Goal: Information Seeking & Learning: Compare options

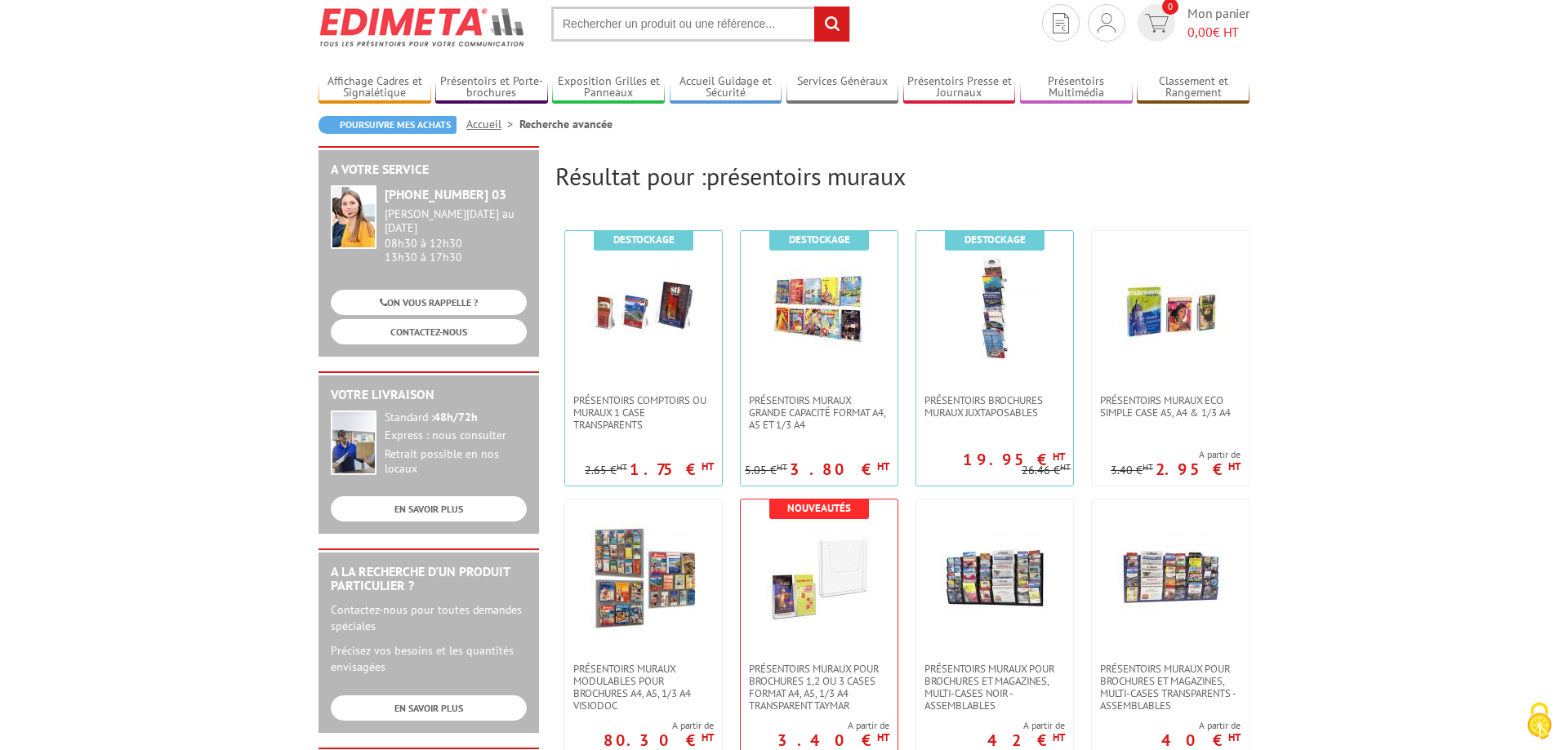
scroll to position [84, 0]
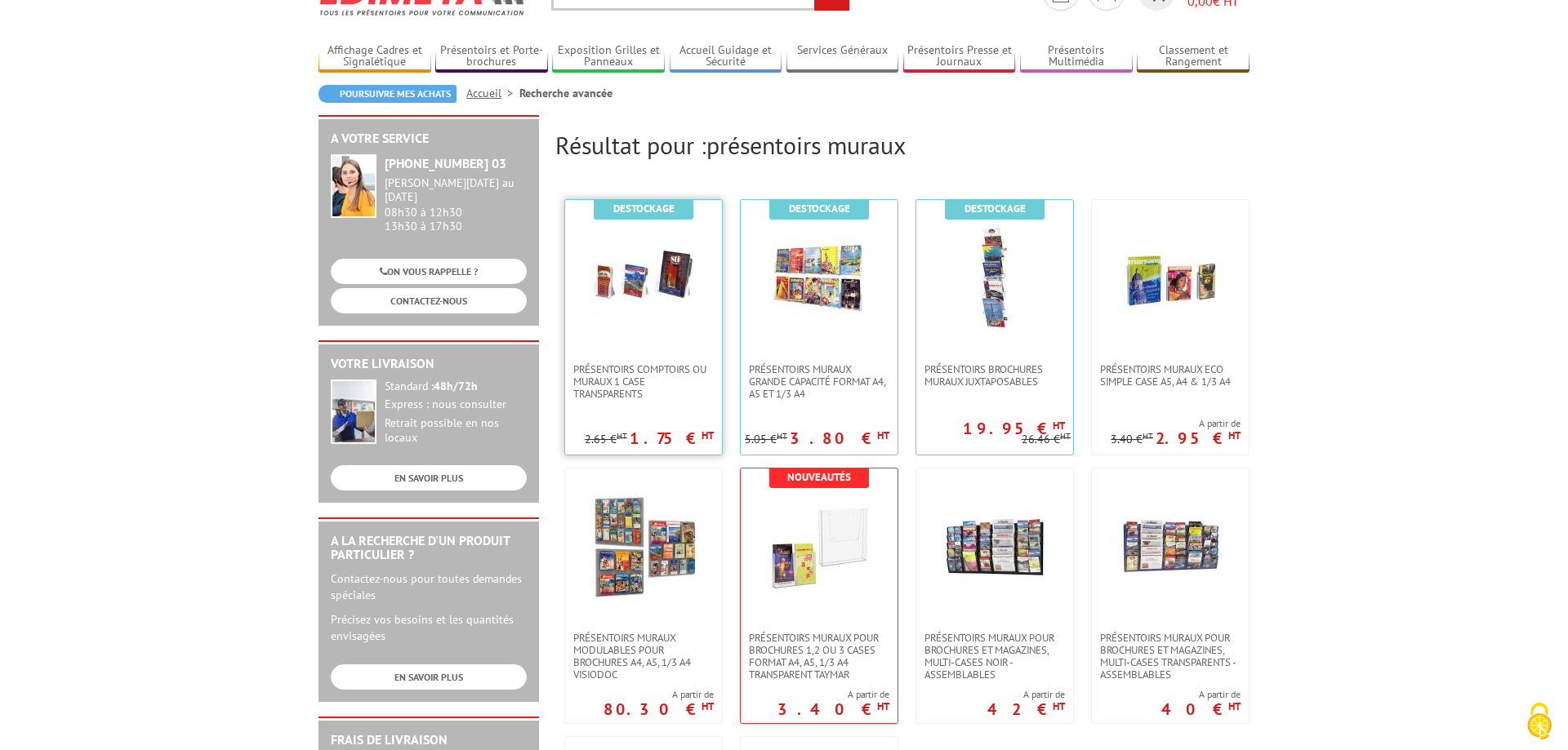
click at [654, 289] on img at bounding box center [642, 277] width 106 height 106
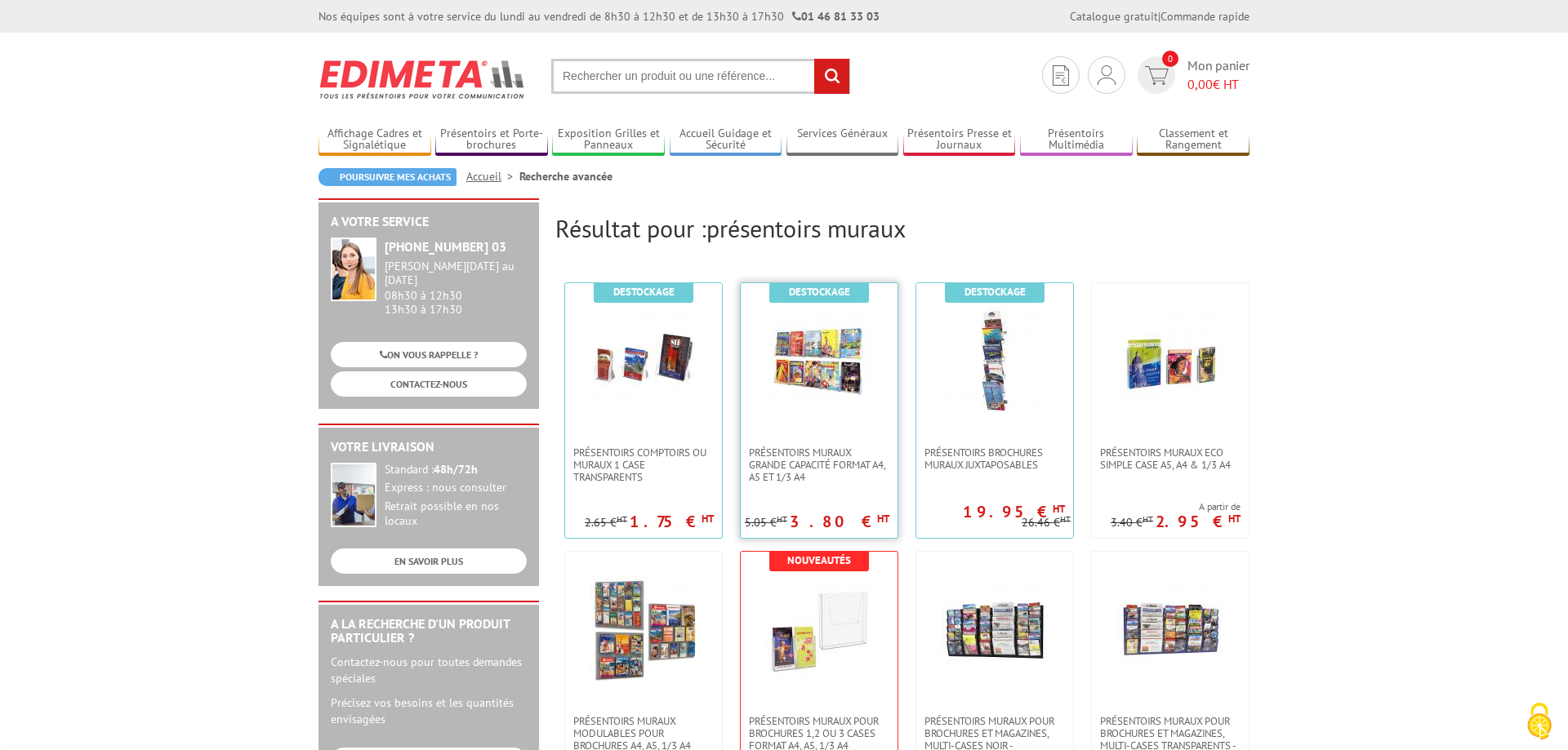
scroll to position [84, 0]
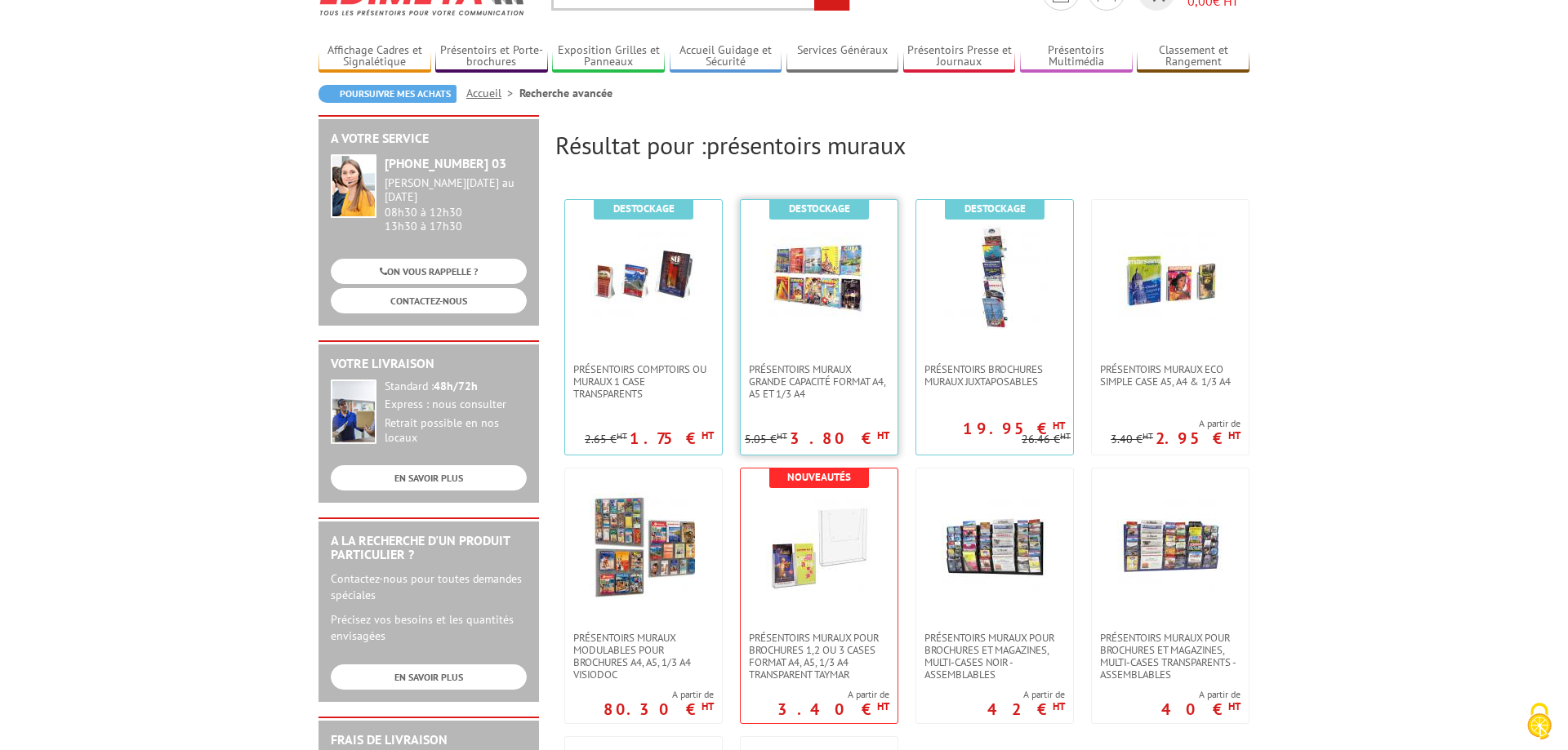
click at [855, 312] on img at bounding box center [818, 277] width 106 height 106
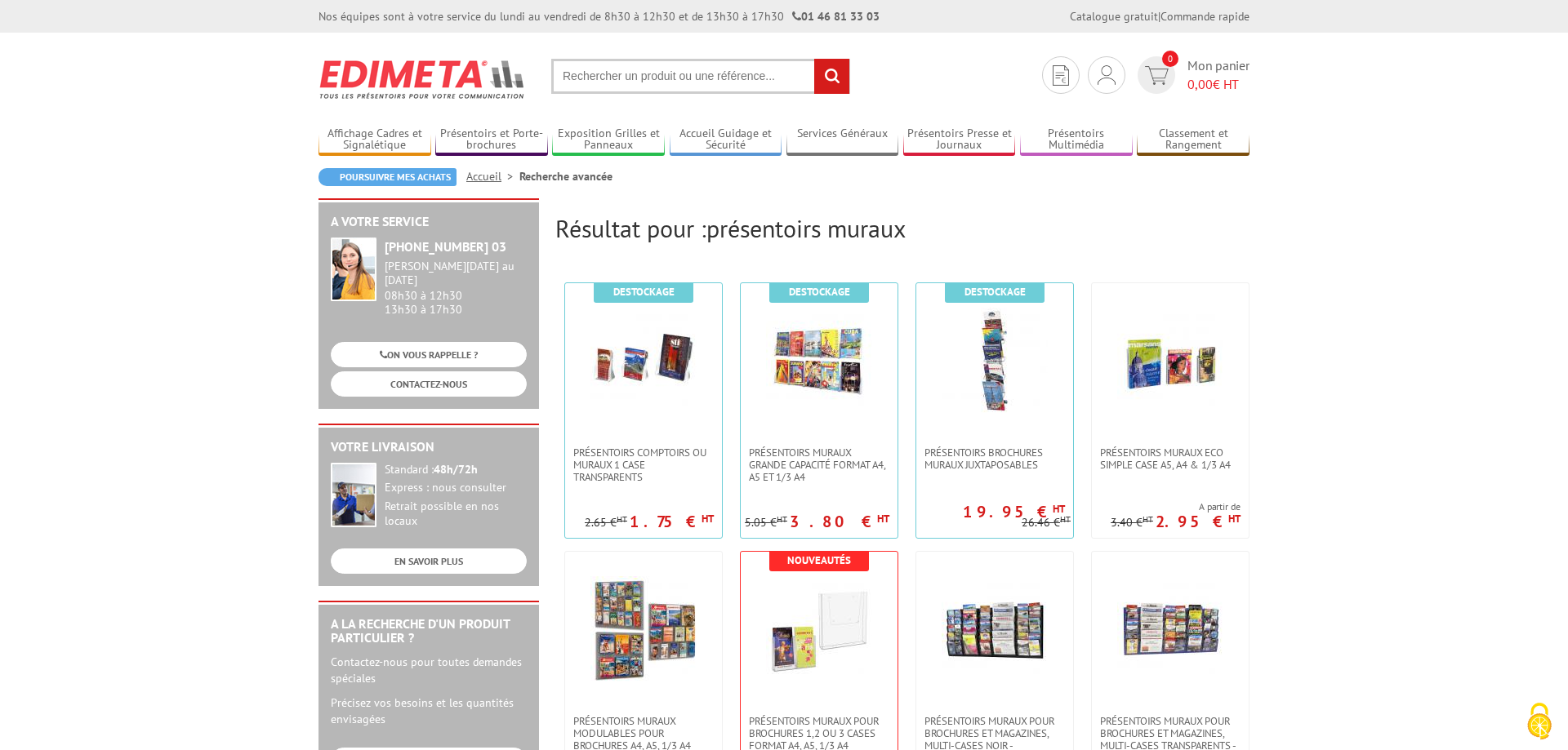
scroll to position [84, 0]
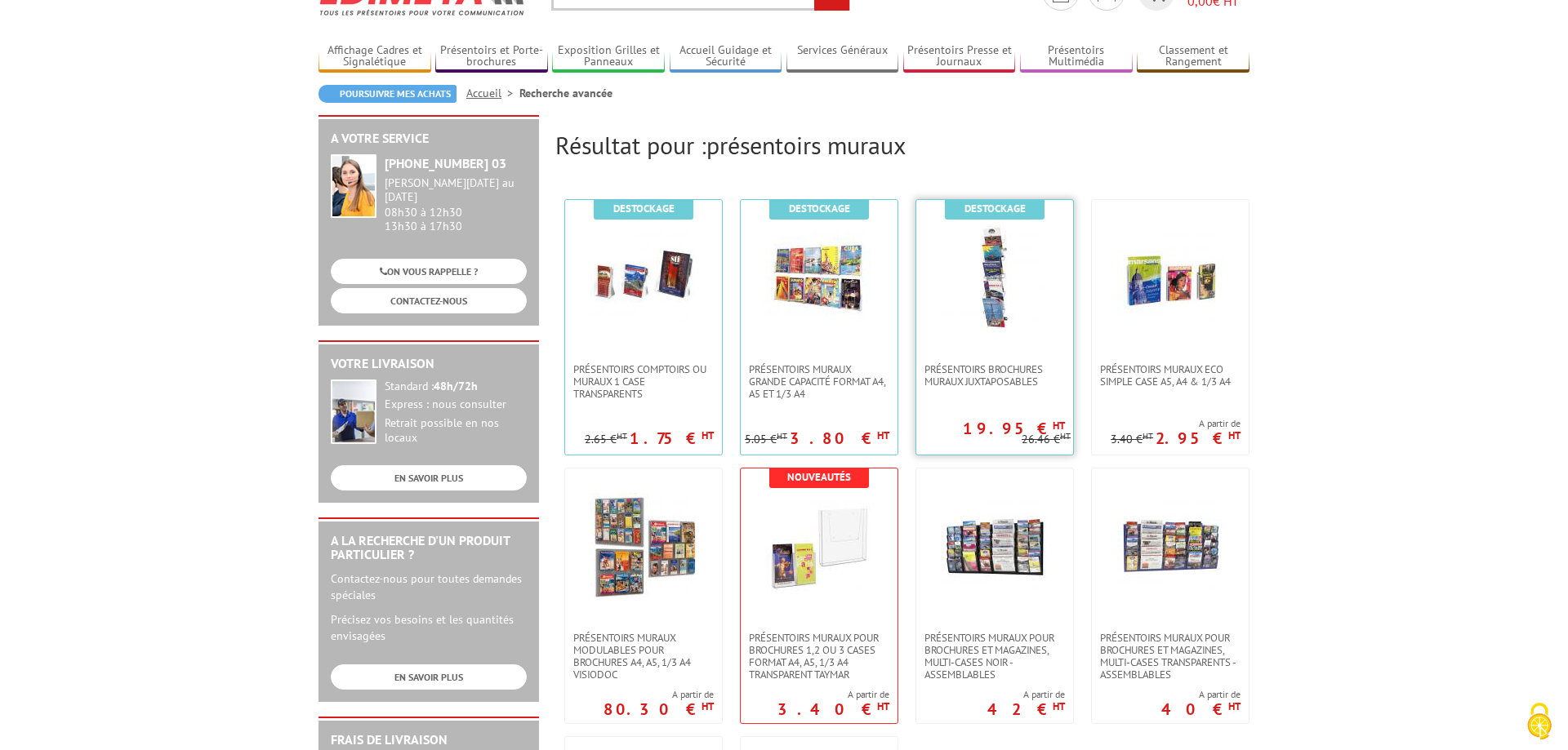
click at [1028, 323] on img at bounding box center [994, 277] width 106 height 106
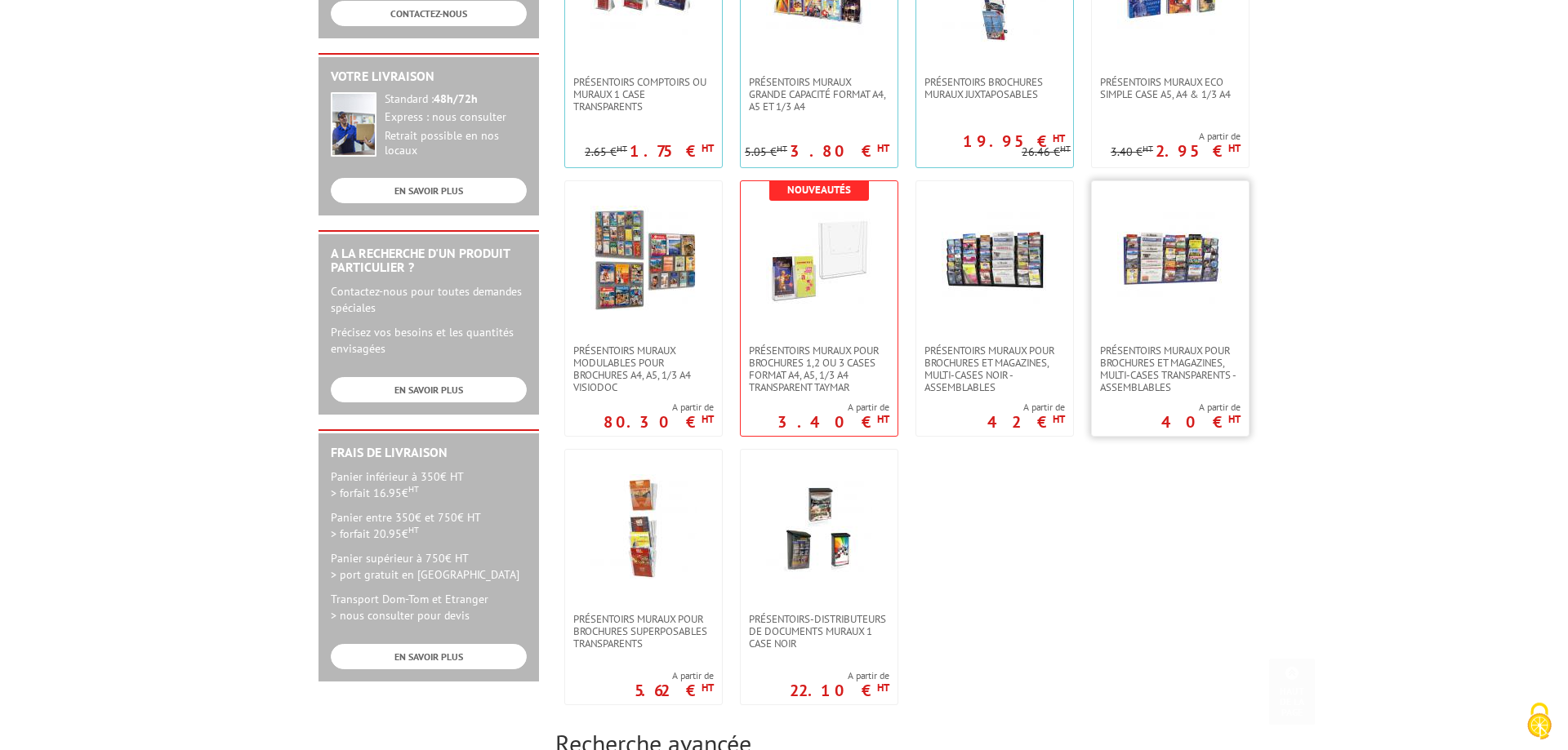
scroll to position [416, 0]
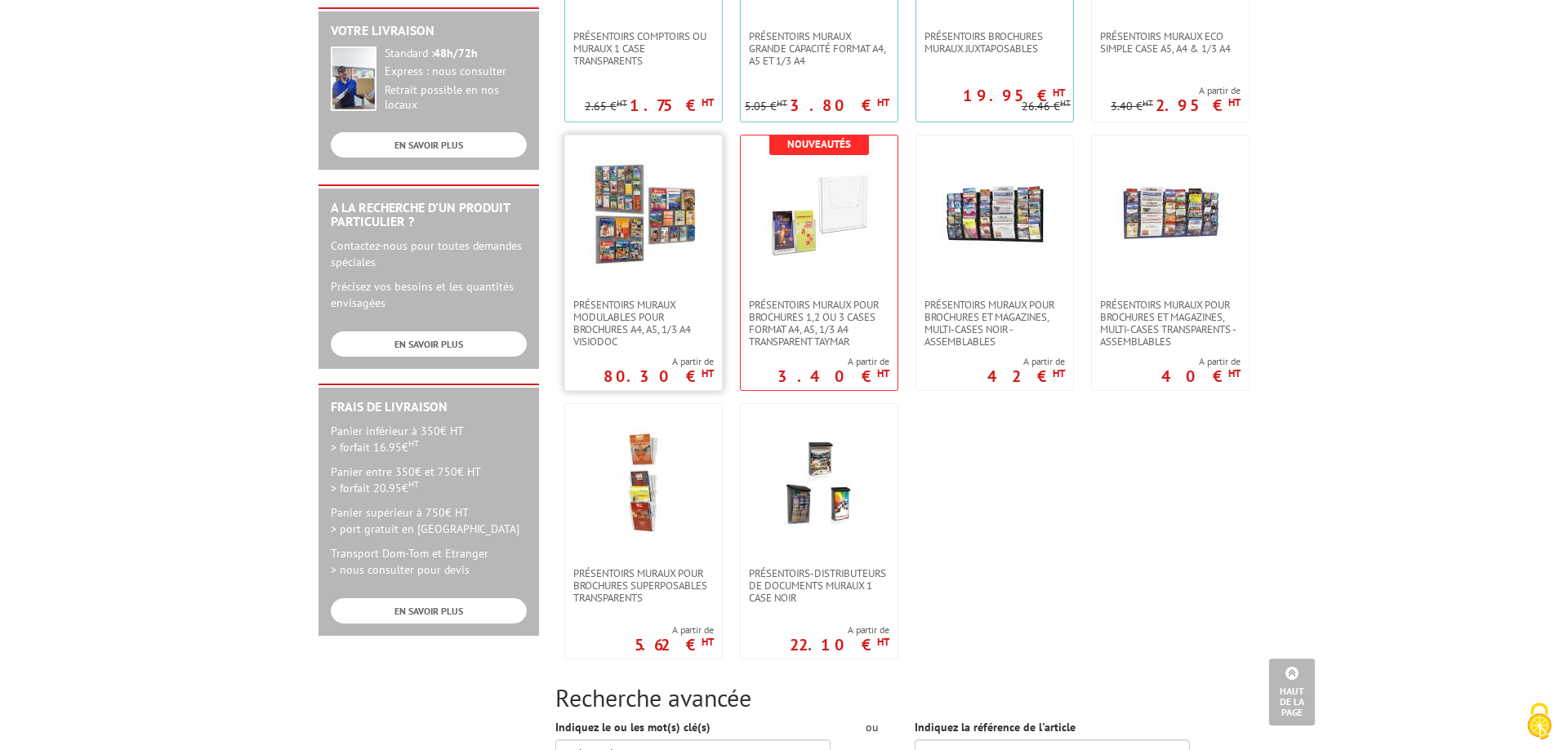
click at [614, 237] on img at bounding box center [642, 212] width 106 height 106
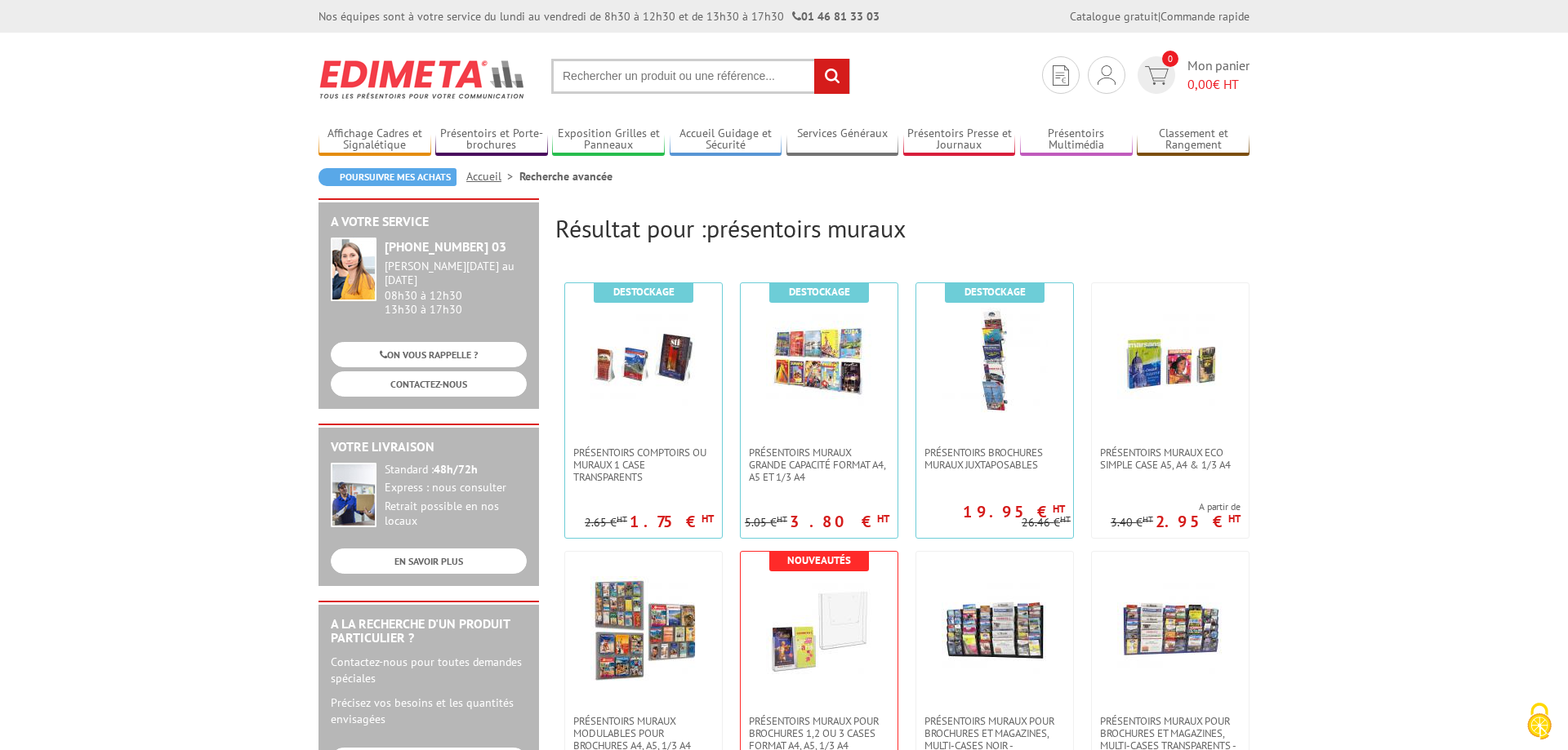
scroll to position [416, 0]
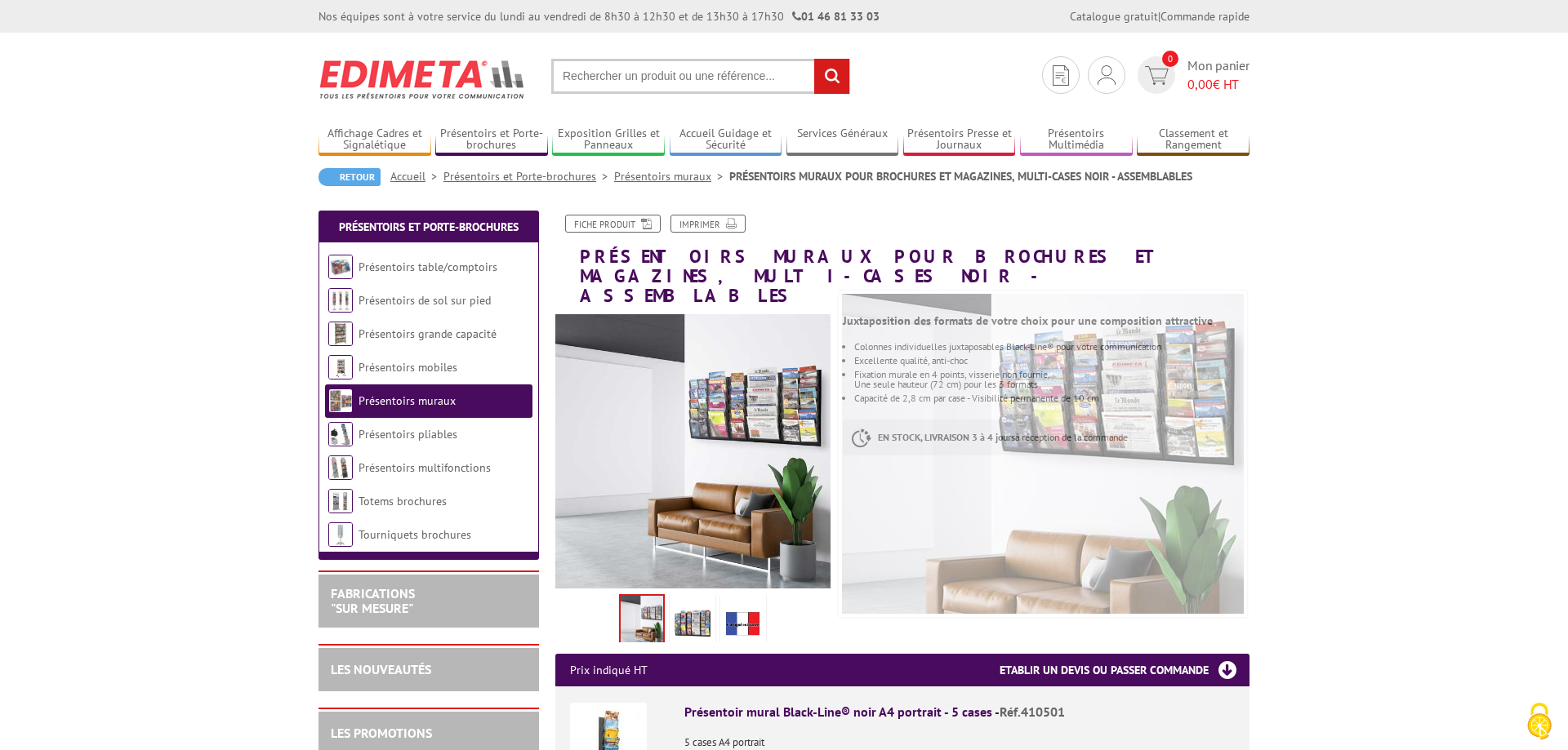
click at [698, 602] on img at bounding box center [692, 622] width 40 height 51
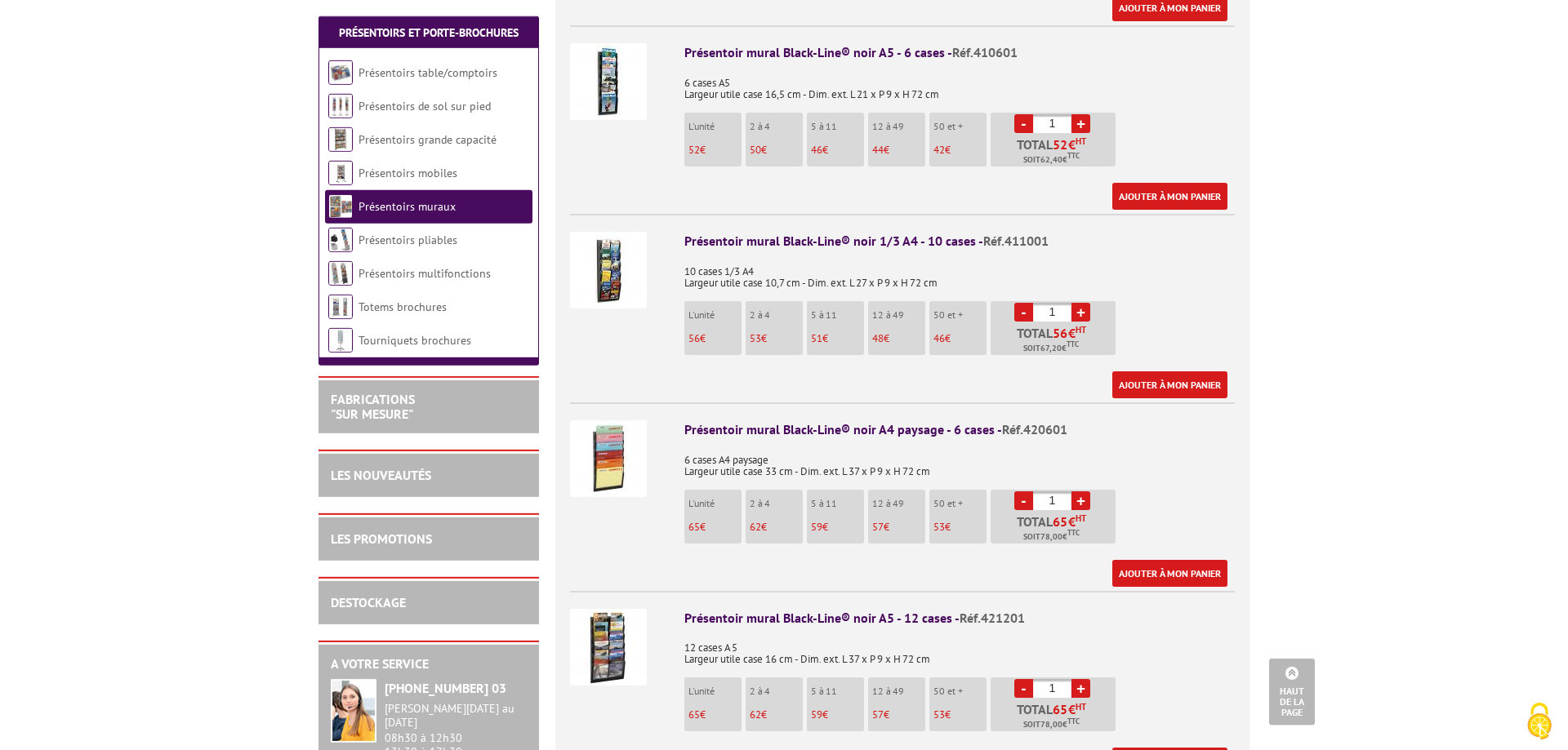
scroll to position [916, 0]
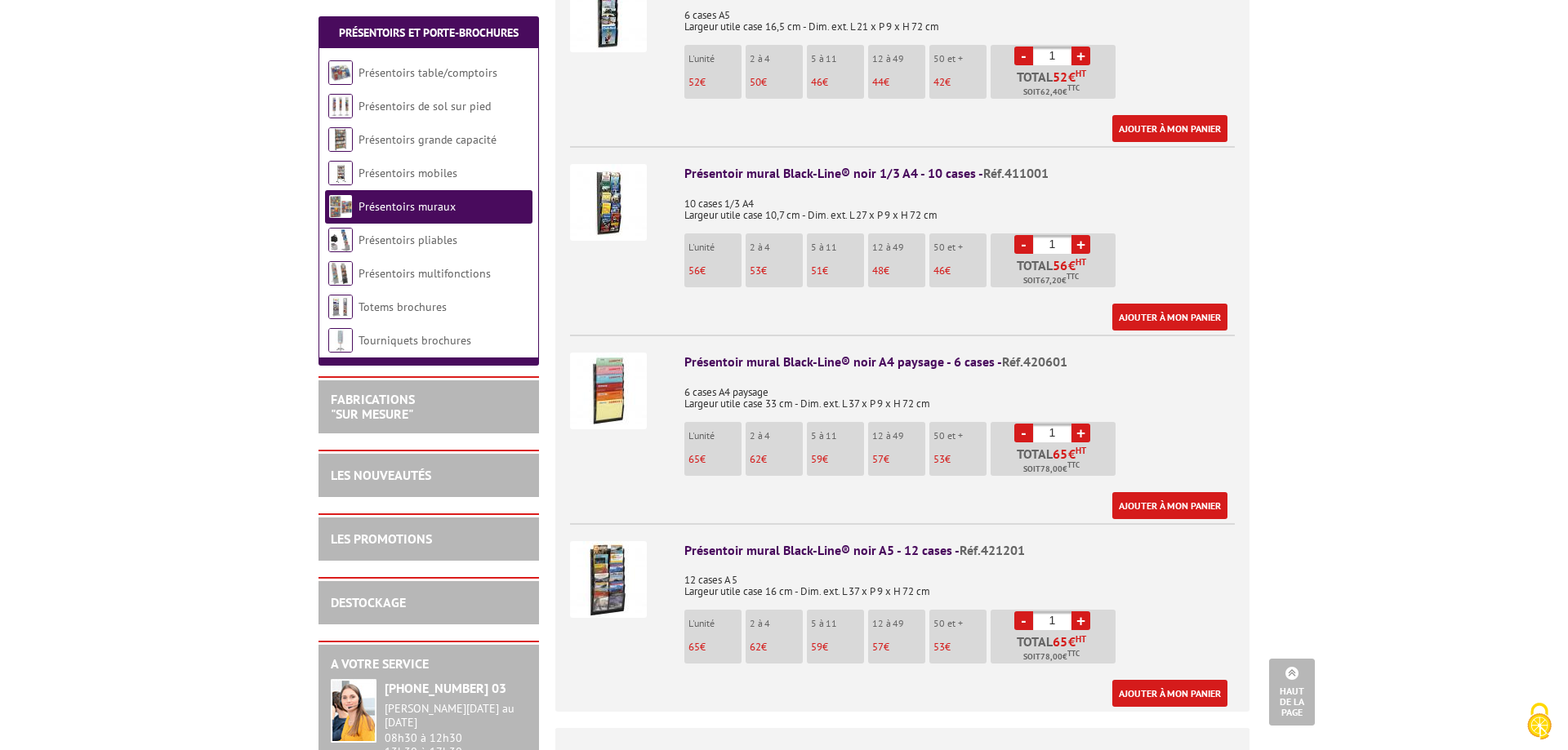
click at [616, 588] on img at bounding box center [608, 580] width 77 height 77
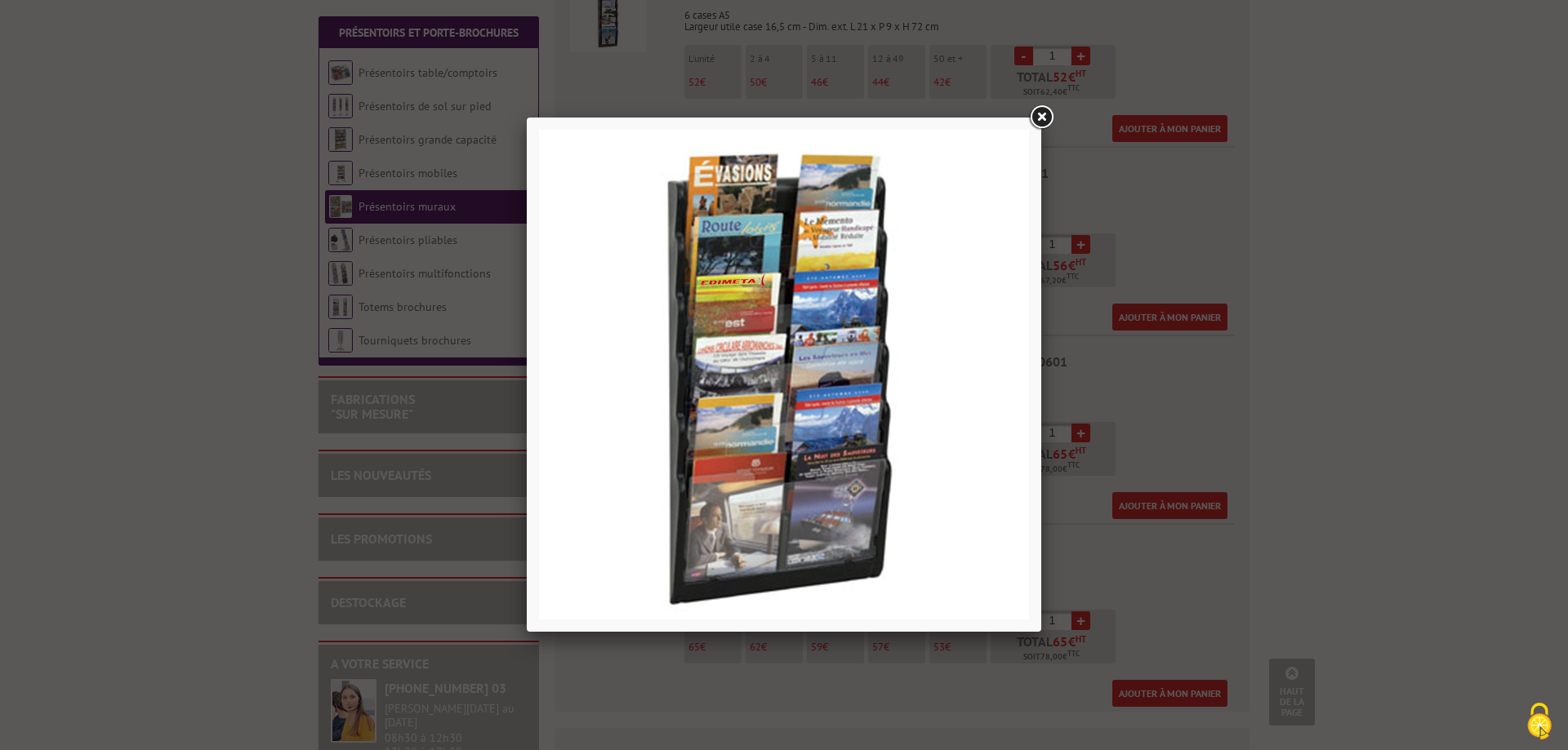
click at [1041, 132] on div at bounding box center [784, 375] width 1568 height 750
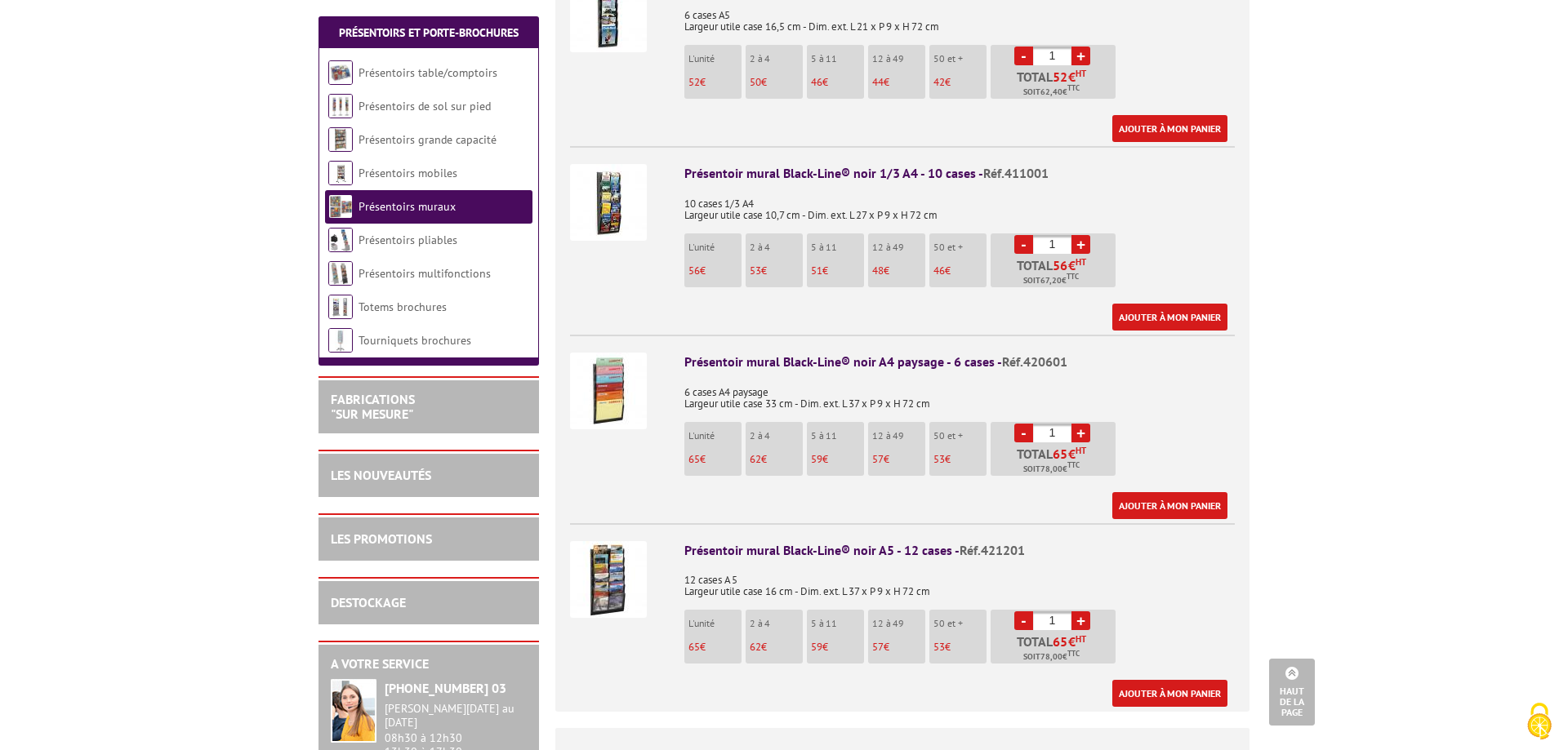
click at [596, 574] on img at bounding box center [608, 580] width 77 height 77
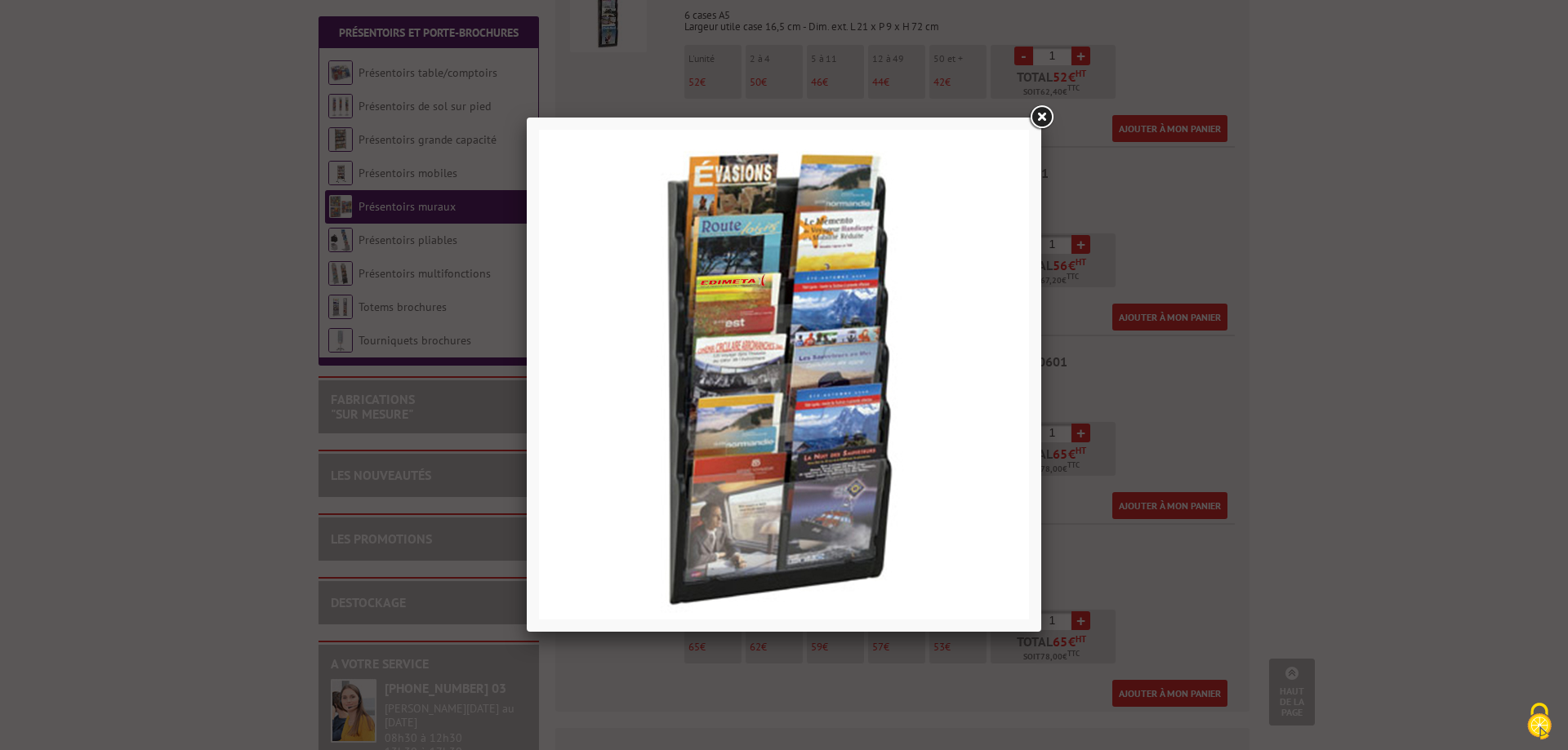
click at [1040, 118] on link at bounding box center [1041, 118] width 29 height 29
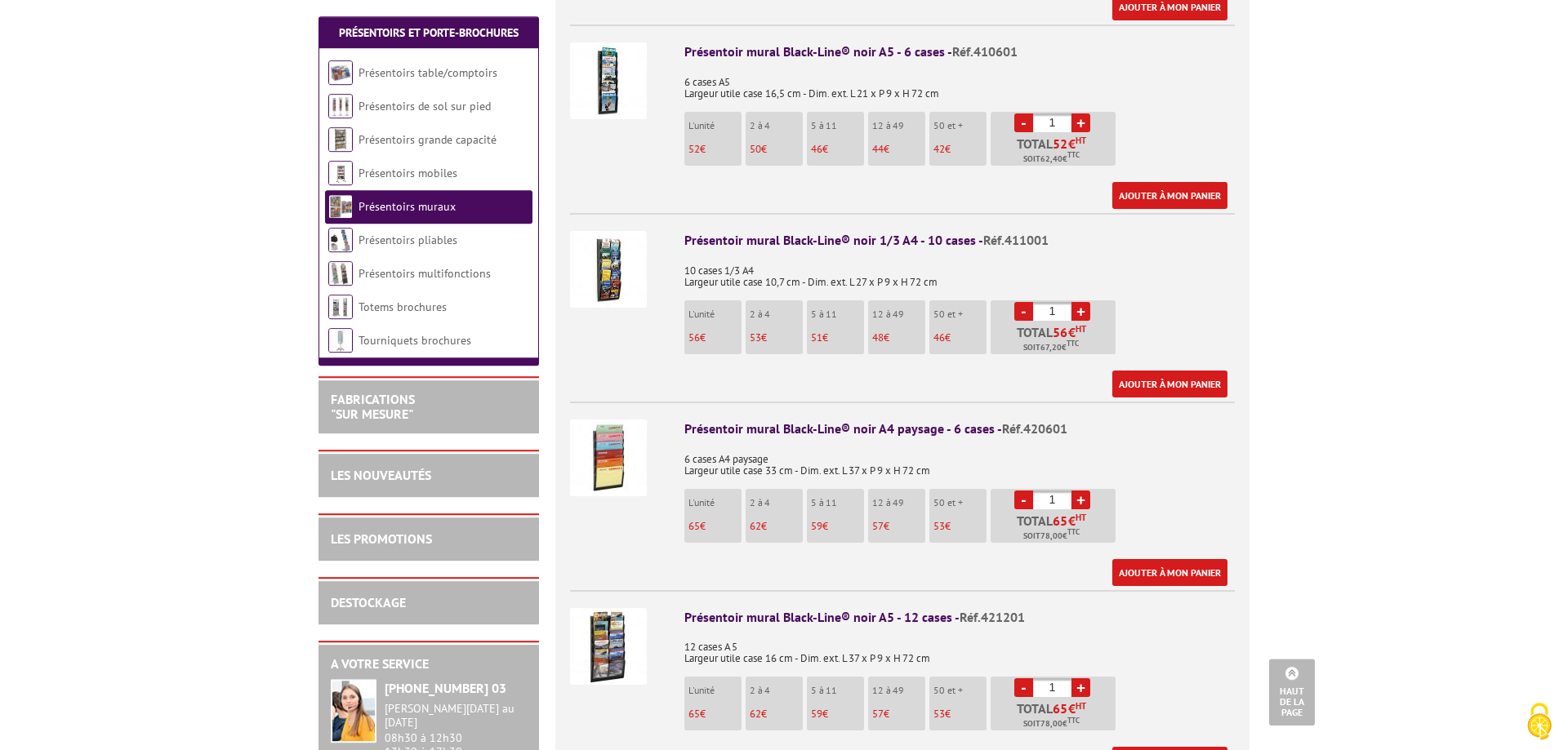
scroll to position [999, 0]
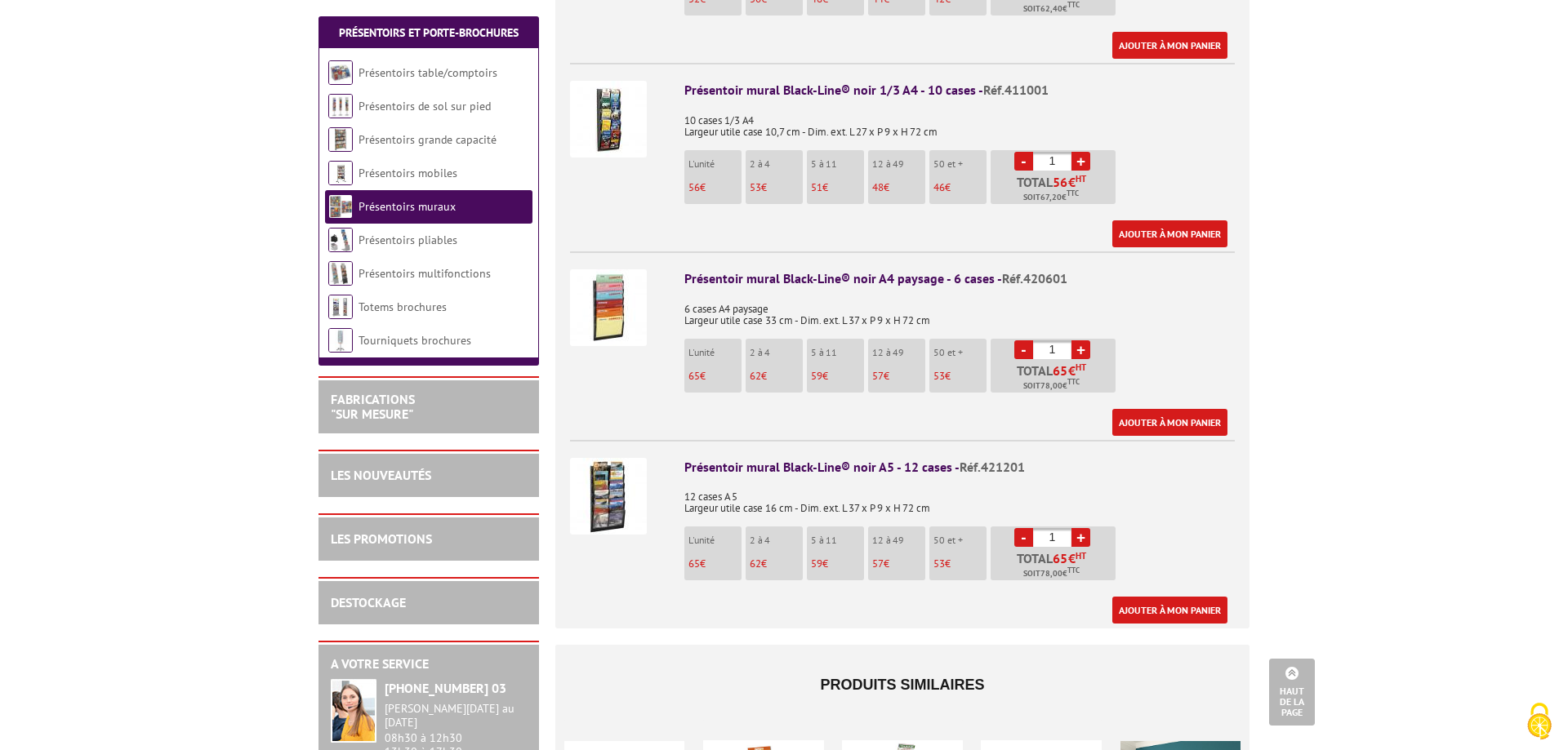
click at [706, 559] on p "65 €" at bounding box center [715, 564] width 53 height 11
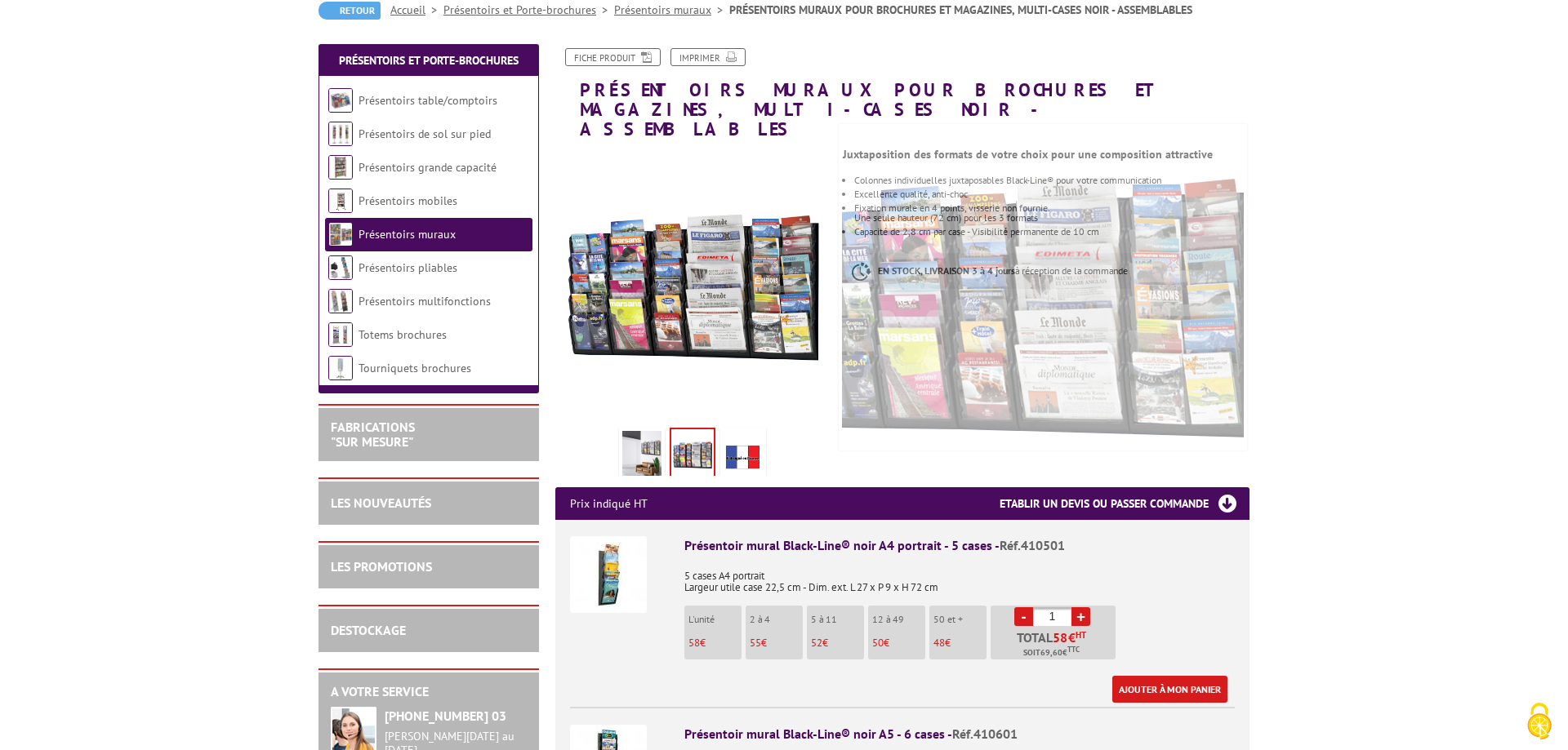
scroll to position [500, 0]
